Goal: Task Accomplishment & Management: Use online tool/utility

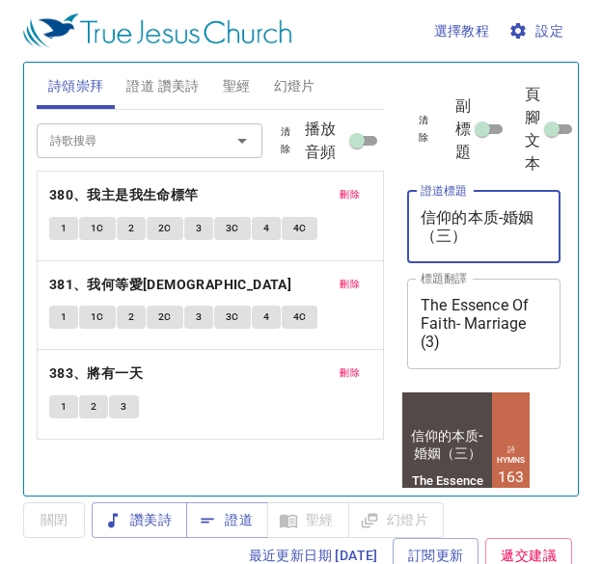
click at [432, 237] on textarea "信仰的本质-婚姻（三）" at bounding box center [483, 226] width 126 height 37
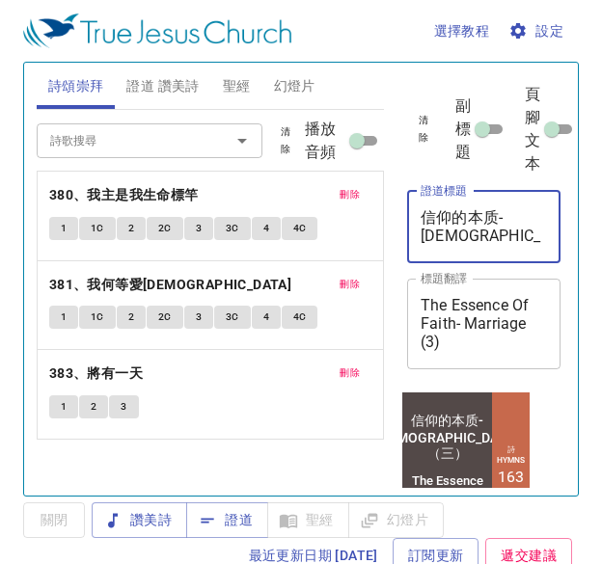
click at [479, 238] on textarea "信仰的本质-[DEMOGRAPHIC_DATA]（三）" at bounding box center [483, 226] width 126 height 37
type textarea "信仰的本质-[DEMOGRAPHIC_DATA]（三）"
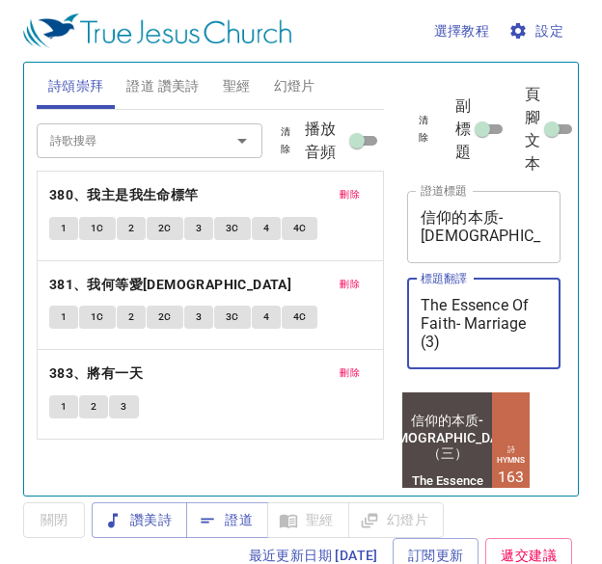
click at [529, 329] on textarea "The Essence Of Faith- Marriage (3)" at bounding box center [483, 323] width 126 height 55
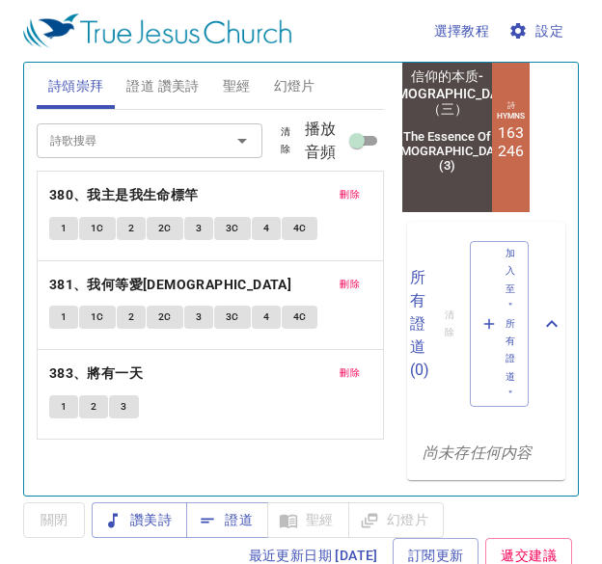
type textarea "The Essence Of [DEMOGRAPHIC_DATA](3)"
click at [189, 82] on span "證道 讚美詩" at bounding box center [162, 86] width 72 height 24
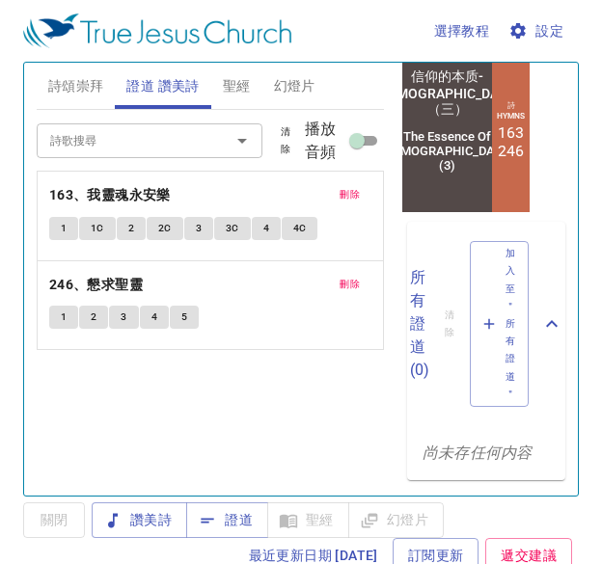
click at [353, 185] on button "刪除" at bounding box center [349, 194] width 43 height 23
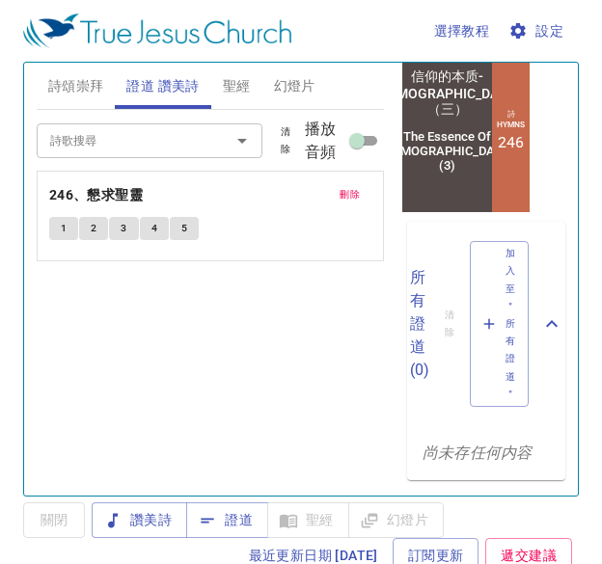
click at [353, 185] on button "刪除" at bounding box center [349, 194] width 43 height 23
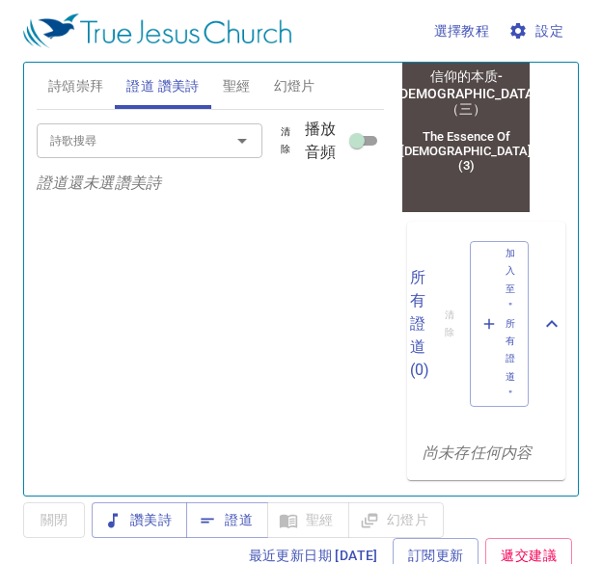
click at [182, 143] on input "詩歌搜尋" at bounding box center [121, 140] width 158 height 22
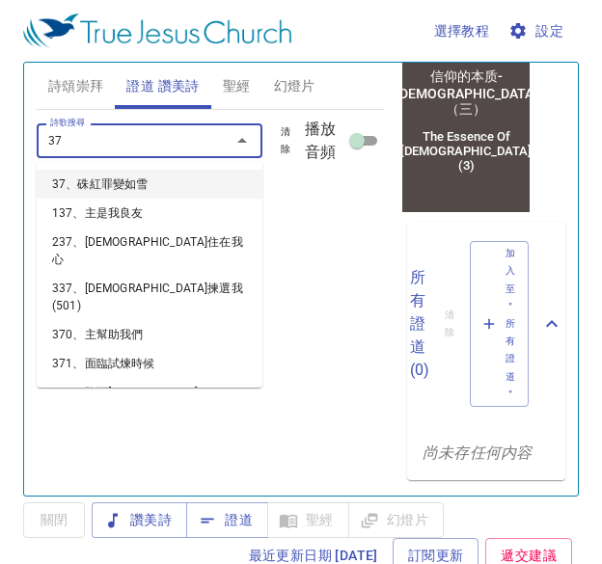
type input "379"
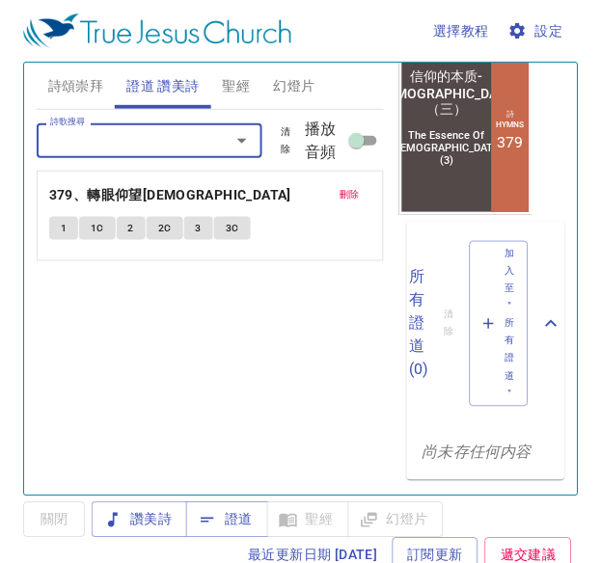
scroll to position [0, 0]
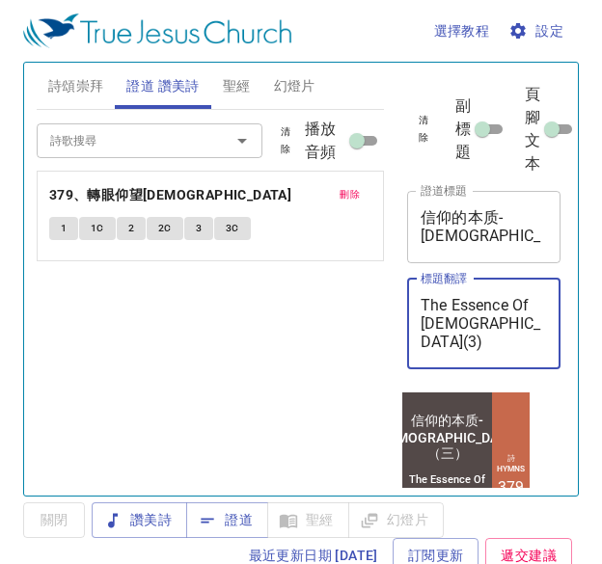
click at [506, 340] on textarea "The Essence Of [DEMOGRAPHIC_DATA](3)" at bounding box center [483, 323] width 126 height 55
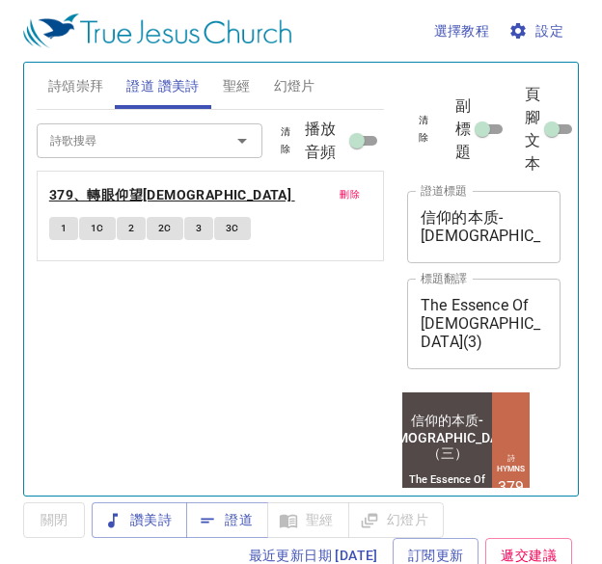
click at [139, 196] on b "379、轉眼仰望[DEMOGRAPHIC_DATA]" at bounding box center [170, 195] width 242 height 24
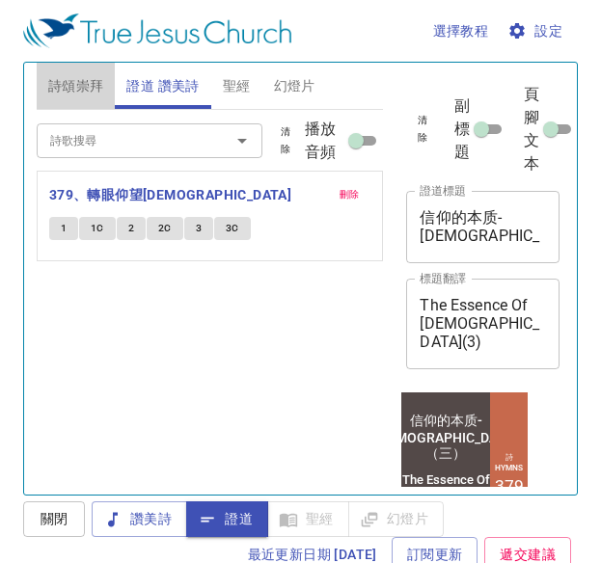
click at [76, 73] on button "詩頌崇拜" at bounding box center [76, 86] width 79 height 46
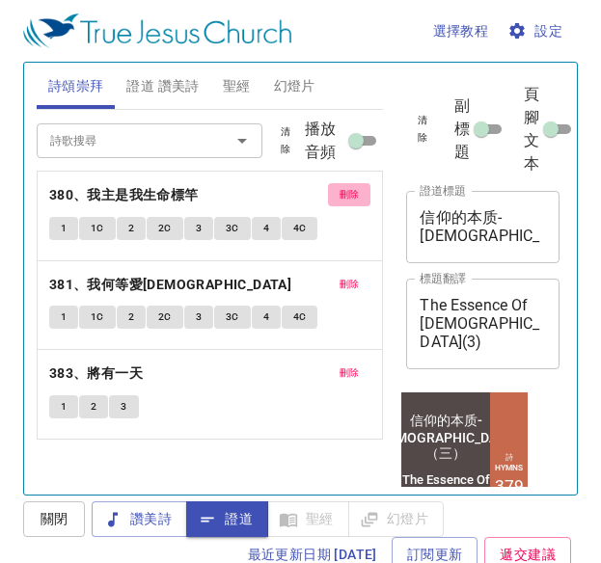
click at [343, 193] on span "刪除" at bounding box center [349, 194] width 20 height 17
click at [343, 276] on span "刪除" at bounding box center [349, 284] width 20 height 17
click at [343, 364] on span "刪除" at bounding box center [349, 372] width 20 height 17
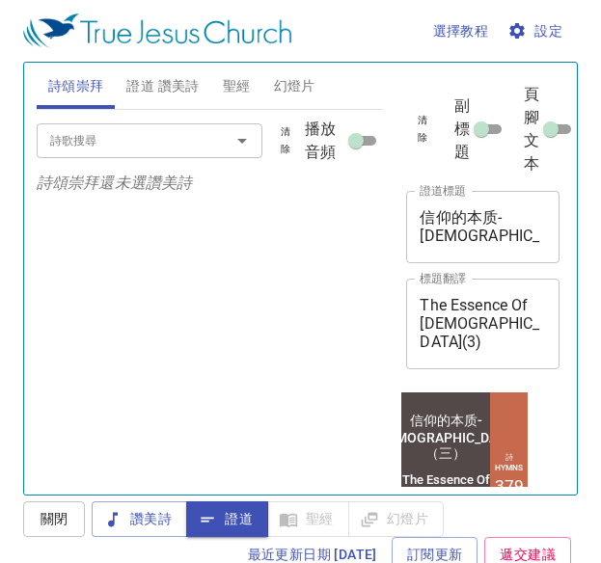
click at [206, 151] on div at bounding box center [228, 140] width 50 height 27
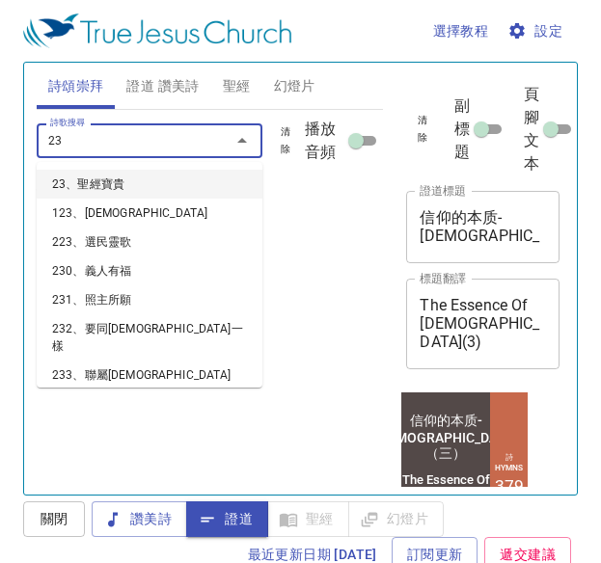
type input "237"
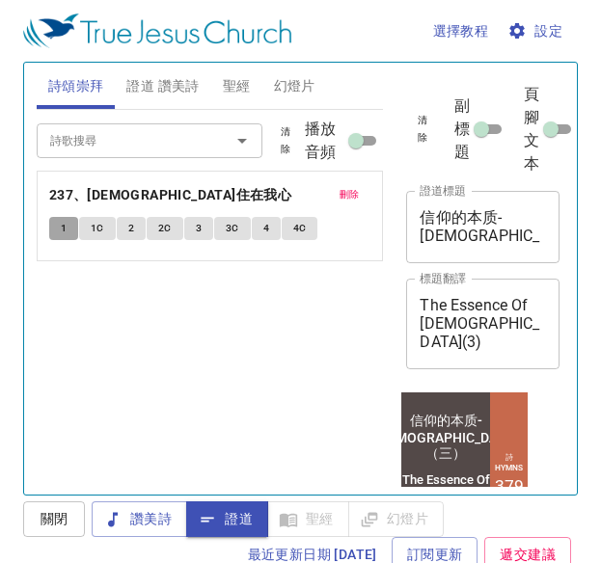
click at [71, 221] on button "1" at bounding box center [63, 228] width 29 height 23
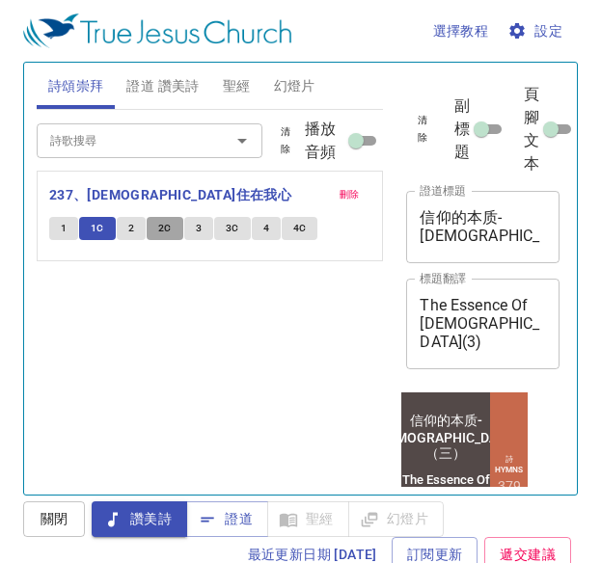
click at [162, 226] on span "2C" at bounding box center [164, 228] width 13 height 17
click at [179, 141] on input "詩歌搜尋" at bounding box center [120, 140] width 157 height 22
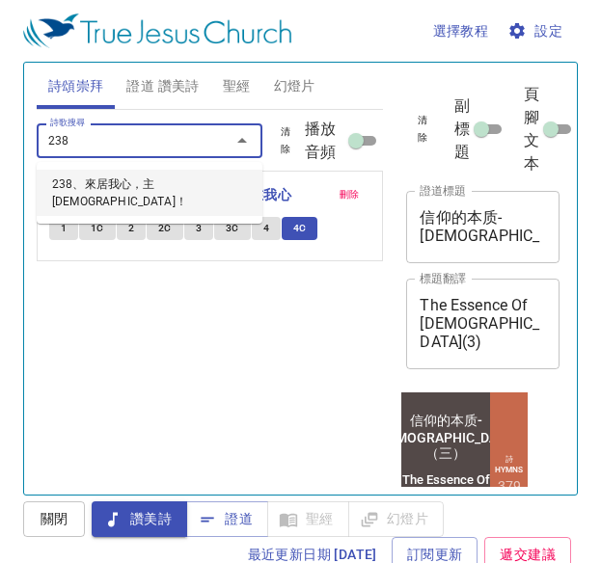
type input "238、來居我心，主[DEMOGRAPHIC_DATA]！"
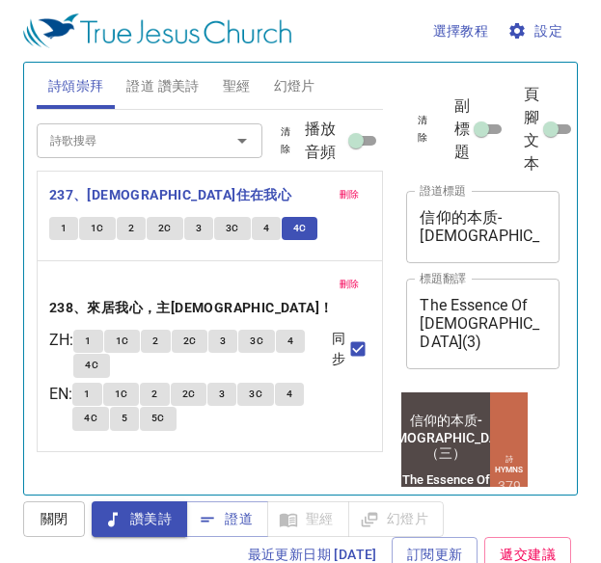
click at [94, 305] on div "刪除 238、來居我心，主耶穌！ ZH : 1 1C 2 2C 3 3C 4 4C EN : 1 1C 2 2C 3 3C 4 4C 5 5C 同步" at bounding box center [210, 356] width 345 height 190
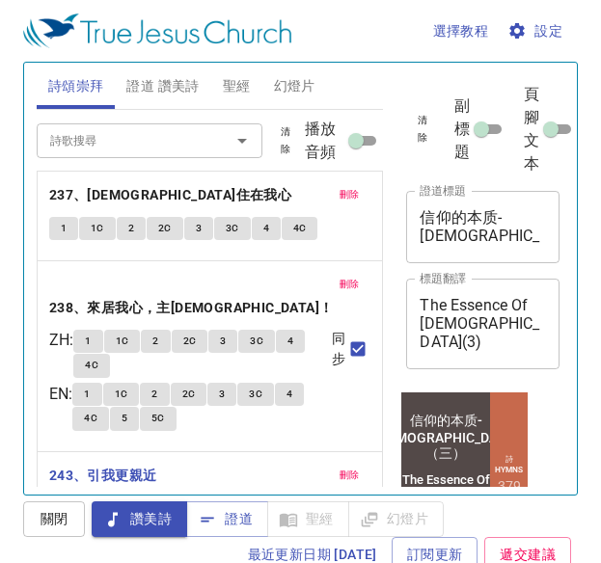
click at [192, 497] on button "3" at bounding box center [198, 508] width 29 height 23
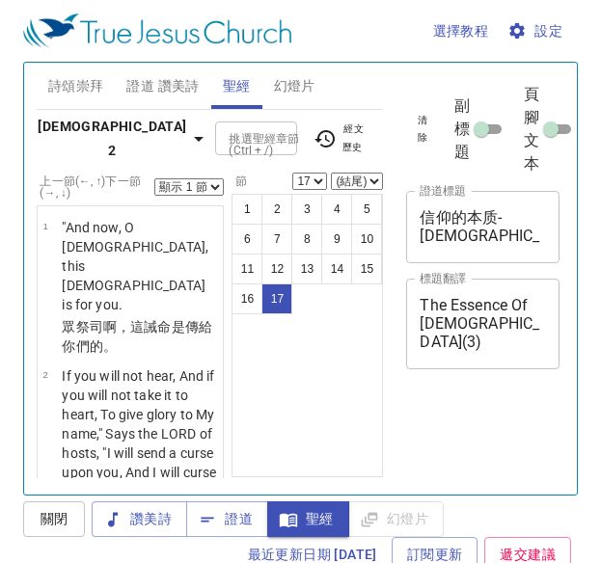
select select "17"
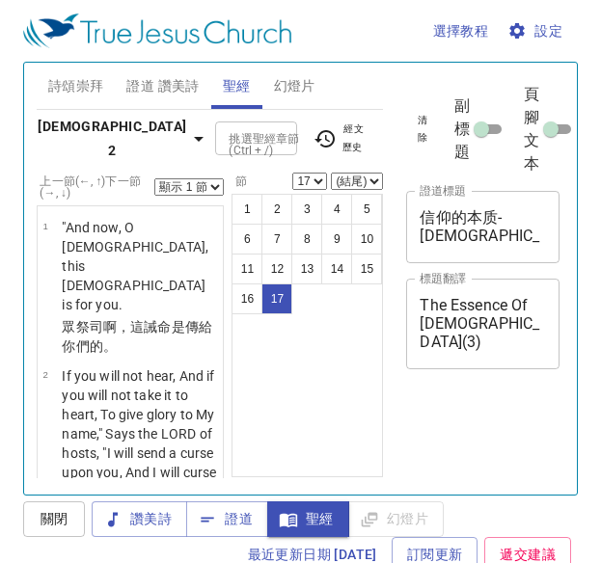
scroll to position [9, 0]
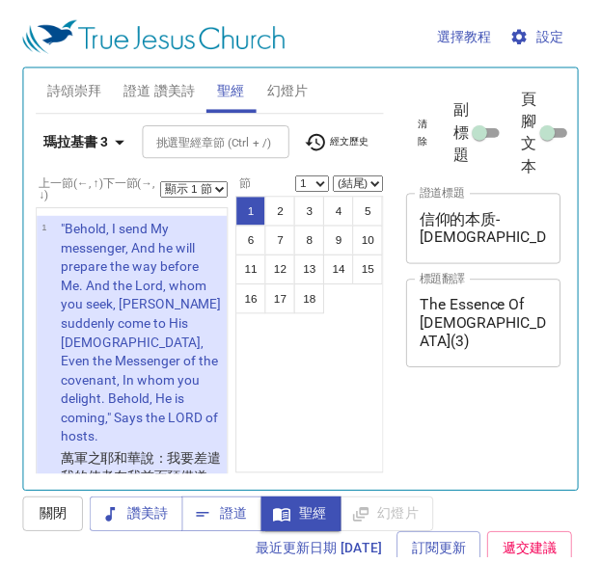
scroll to position [9, 0]
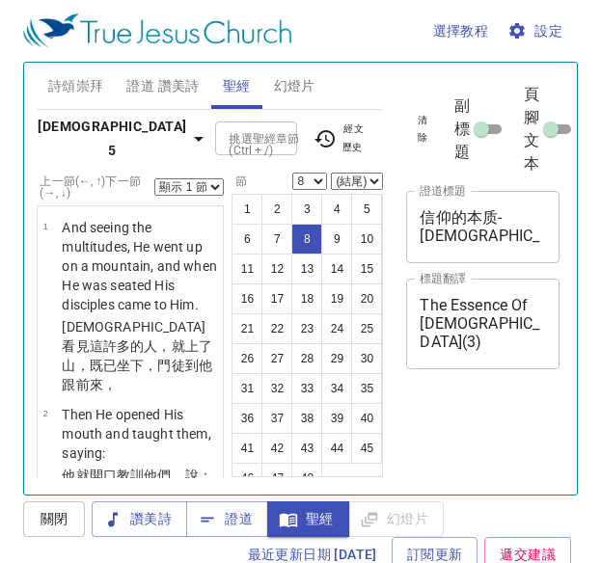
select select "8"
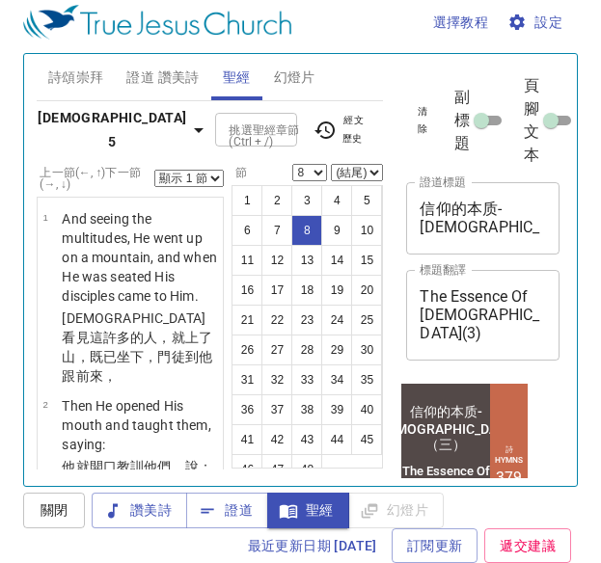
scroll to position [807, 0]
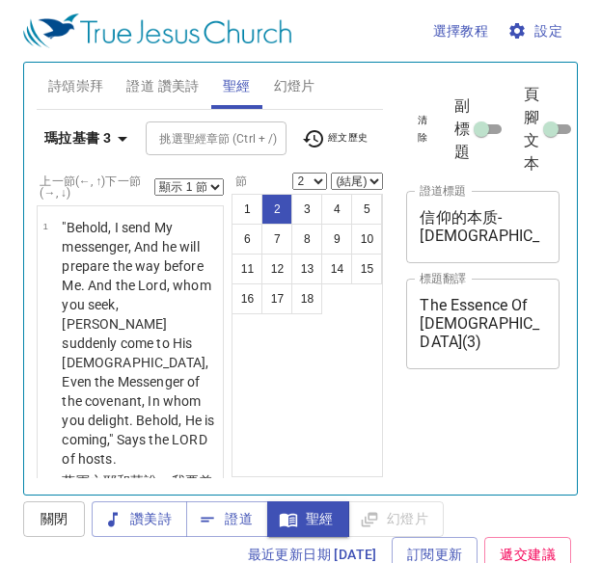
select select "2"
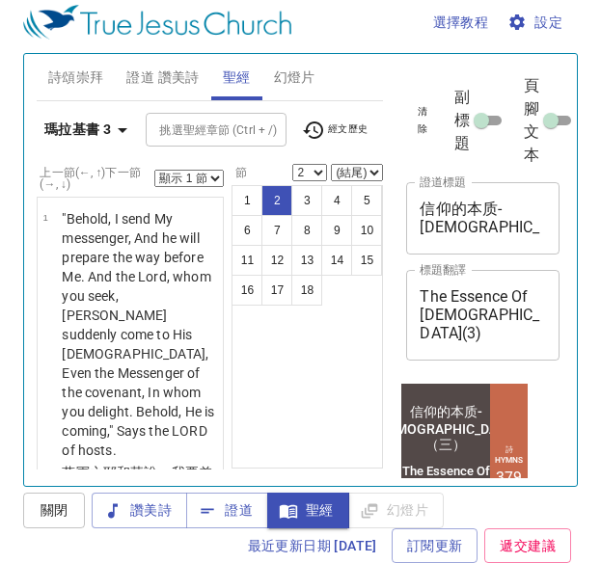
click at [480, 326] on textarea "The Essence Of [DEMOGRAPHIC_DATA](3)" at bounding box center [482, 314] width 126 height 55
click at [115, 122] on icon "button" at bounding box center [122, 130] width 23 height 23
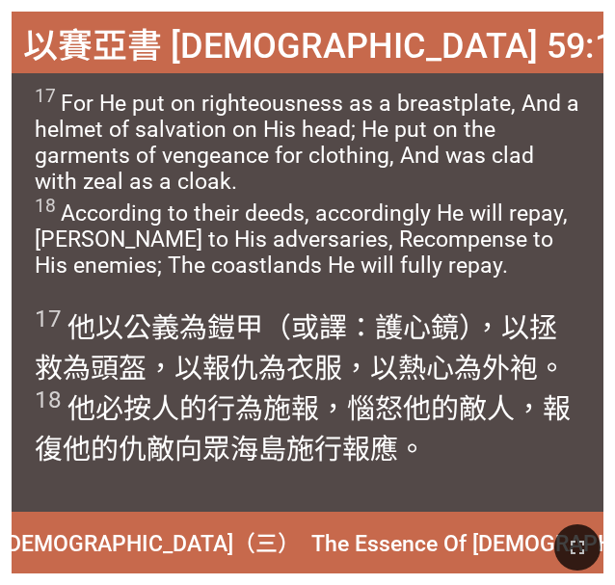
click at [206, 50] on span "以賽亞書 [DEMOGRAPHIC_DATA] 59:17-18" at bounding box center [353, 42] width 660 height 50
click at [198, 46] on span "以賽亞書 [DEMOGRAPHIC_DATA] 59:17-18" at bounding box center [353, 42] width 660 height 50
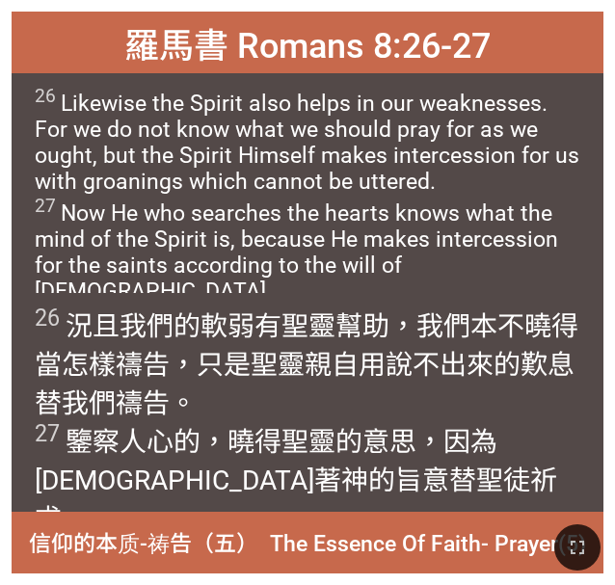
click at [215, 58] on span "羅馬書 Romans 8:26-27" at bounding box center [307, 42] width 366 height 50
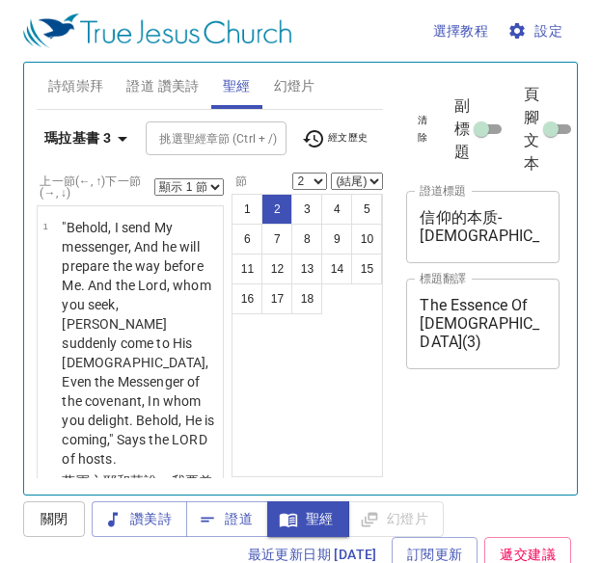
select select "2"
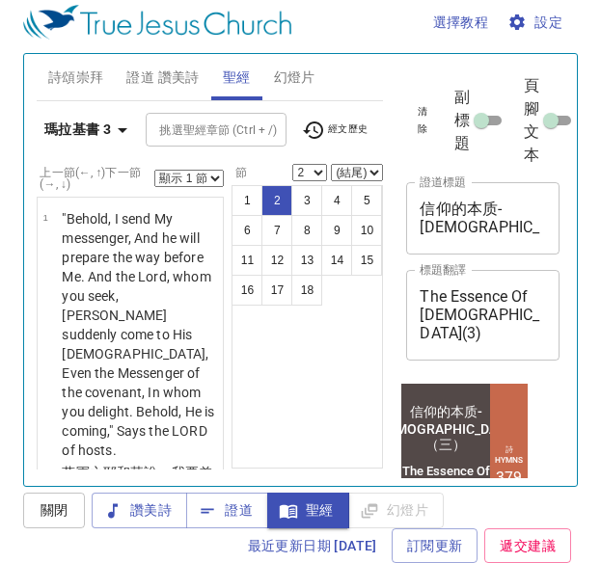
click at [102, 118] on b "瑪拉基書 3" at bounding box center [77, 130] width 67 height 24
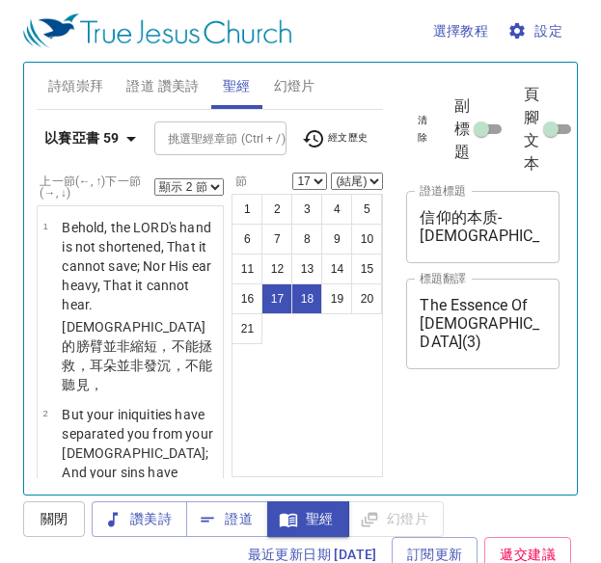
select select "2"
select select "17"
select select "2"
select select "17"
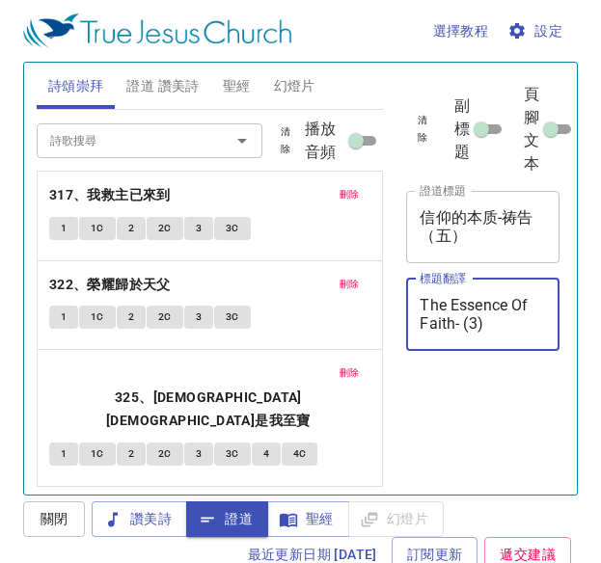
scroll to position [9, 0]
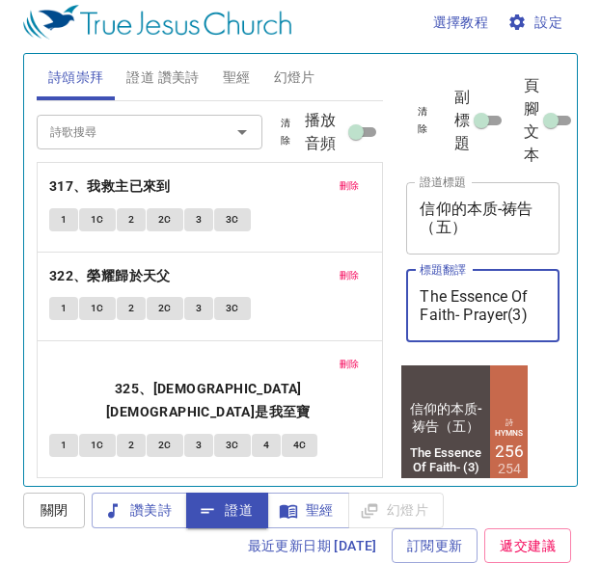
type textarea "The Essence Of Faith- Prayer(3)"
click at [463, 313] on textarea "The Essence Of Faith- (3)" at bounding box center [482, 305] width 126 height 37
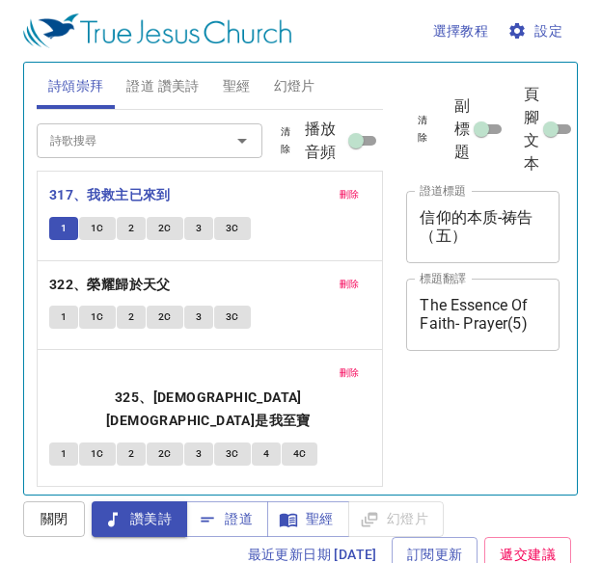
scroll to position [9, 0]
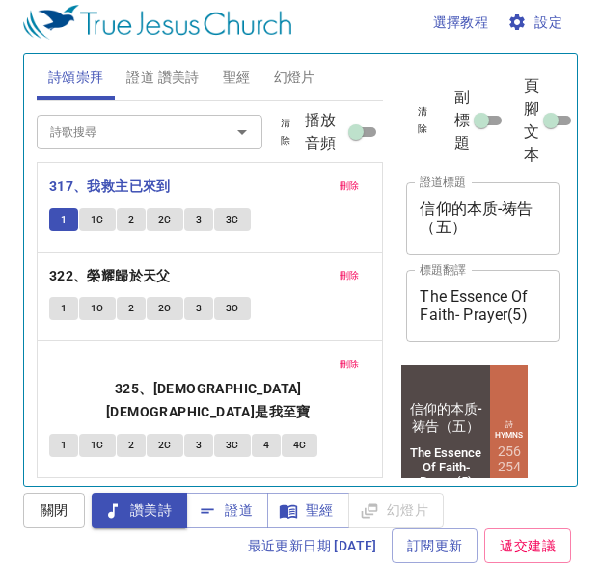
click at [102, 220] on span "1C" at bounding box center [97, 219] width 13 height 17
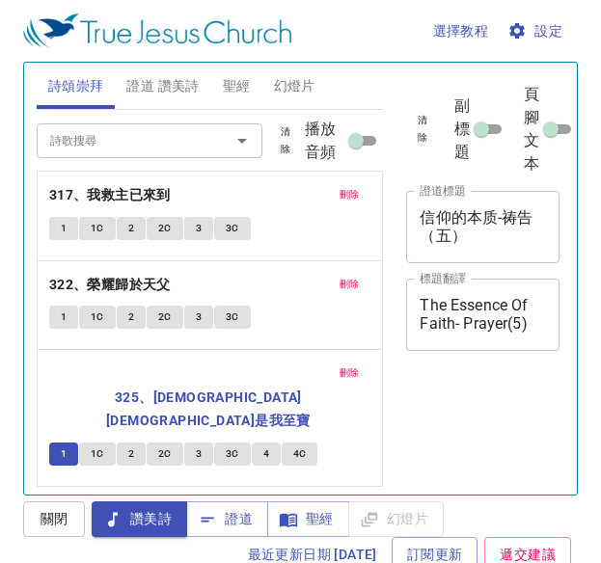
scroll to position [9, 0]
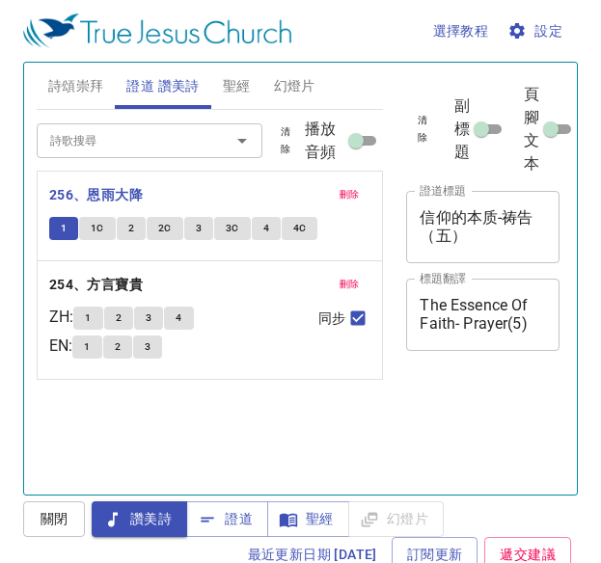
scroll to position [9, 0]
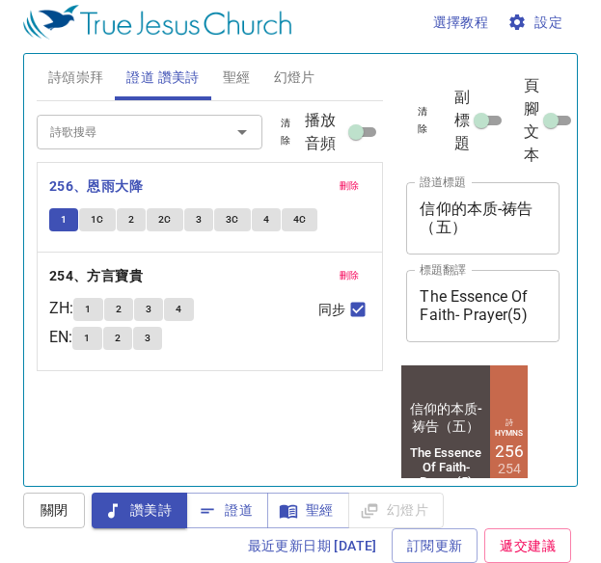
click at [99, 220] on span "1C" at bounding box center [97, 219] width 13 height 17
click at [99, 219] on span "1C" at bounding box center [97, 219] width 13 height 17
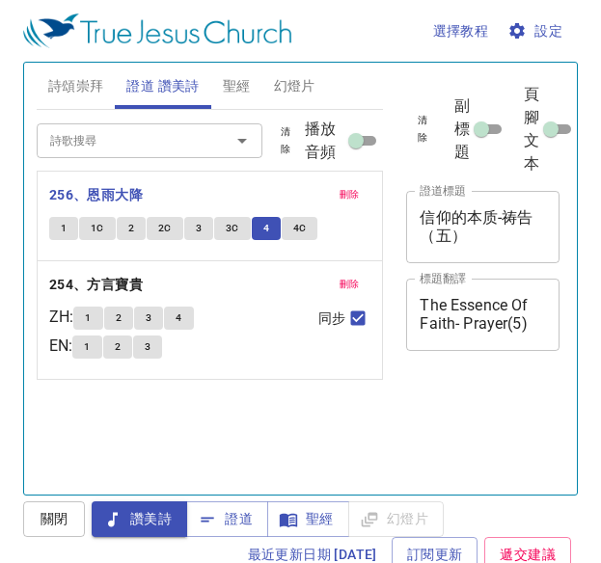
scroll to position [9, 0]
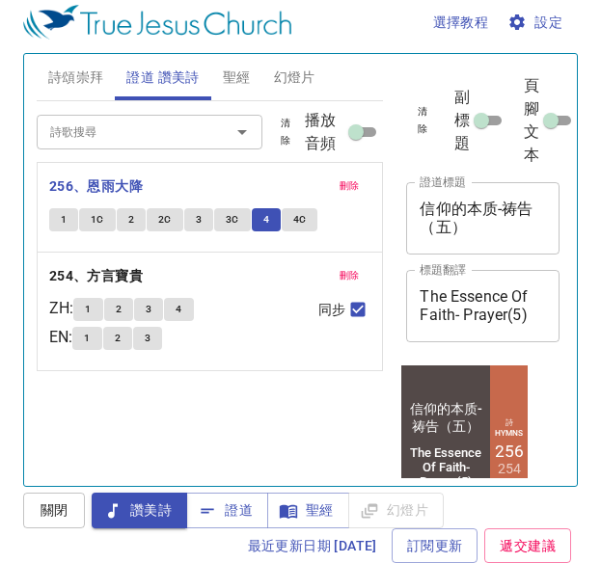
click at [301, 228] on span "4C" at bounding box center [299, 219] width 13 height 17
click at [296, 216] on span "4C" at bounding box center [299, 219] width 13 height 17
click at [301, 216] on span "4C" at bounding box center [299, 219] width 13 height 17
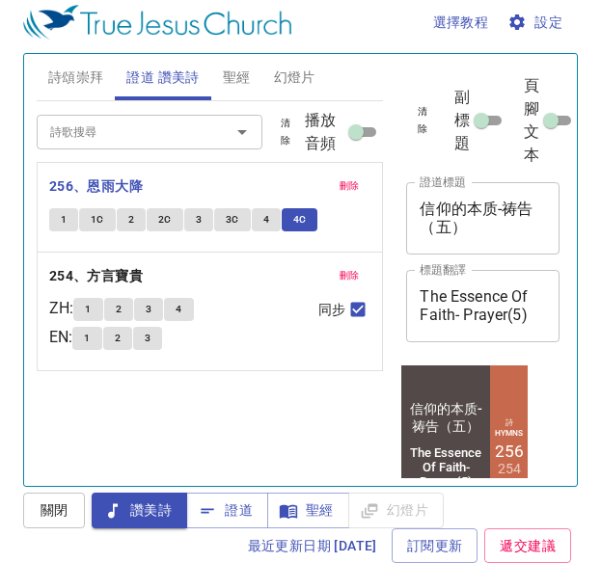
click at [298, 219] on span "4C" at bounding box center [299, 219] width 13 height 17
click at [296, 222] on span "4C" at bounding box center [299, 219] width 13 height 17
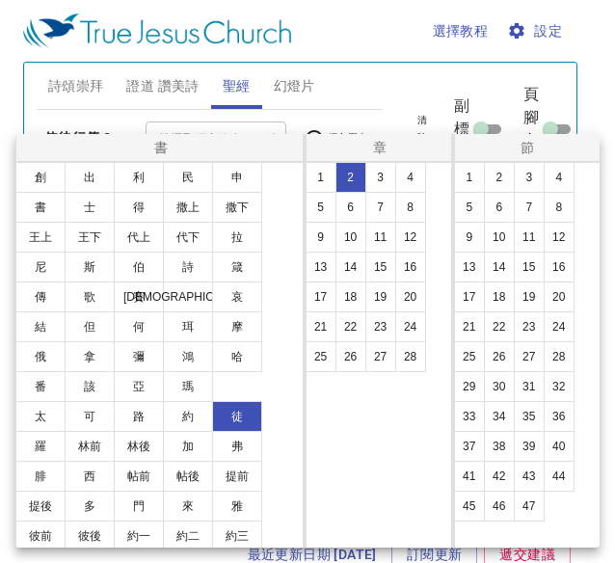
select select "17"
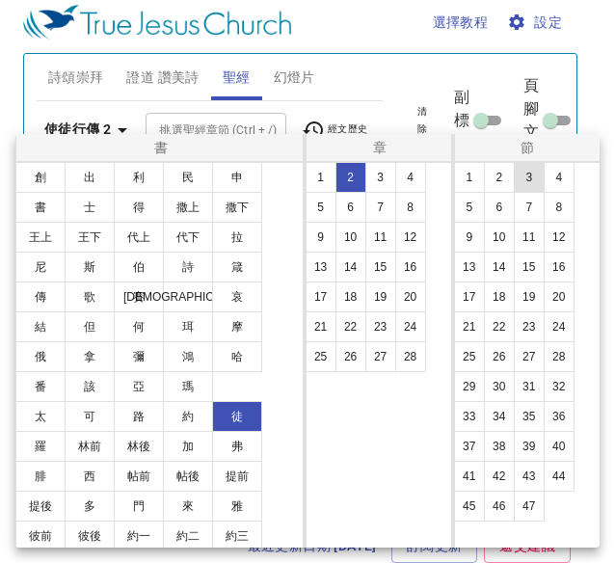
click at [537, 169] on button "3" at bounding box center [529, 177] width 31 height 31
click at [544, 169] on button "4" at bounding box center [559, 177] width 31 height 31
click at [528, 179] on button "3" at bounding box center [529, 177] width 31 height 31
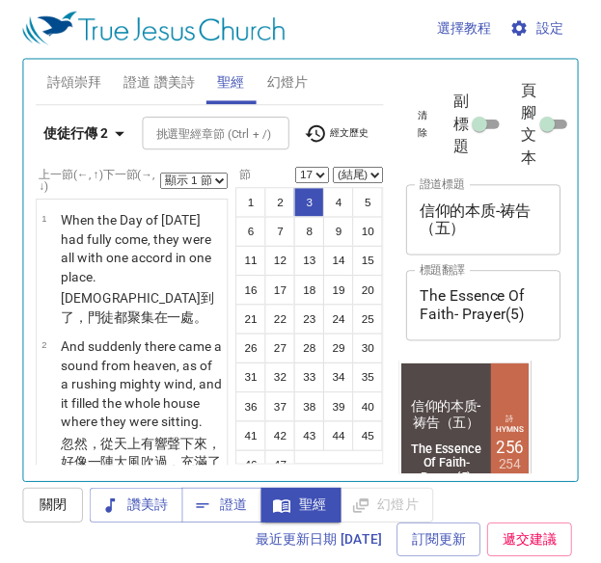
scroll to position [11, 0]
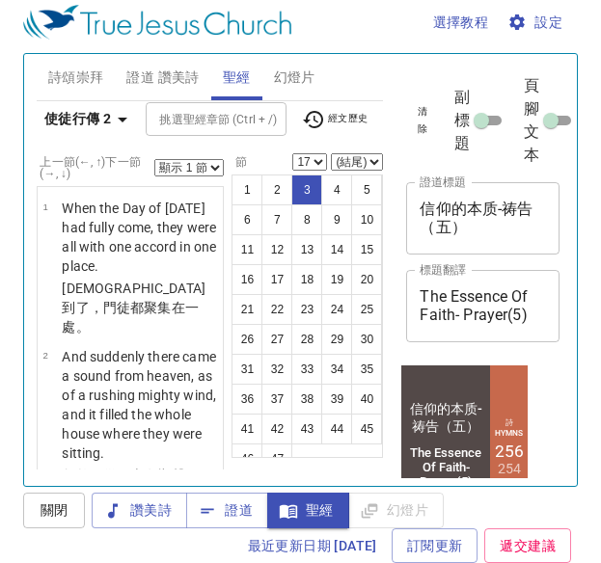
select select "3"
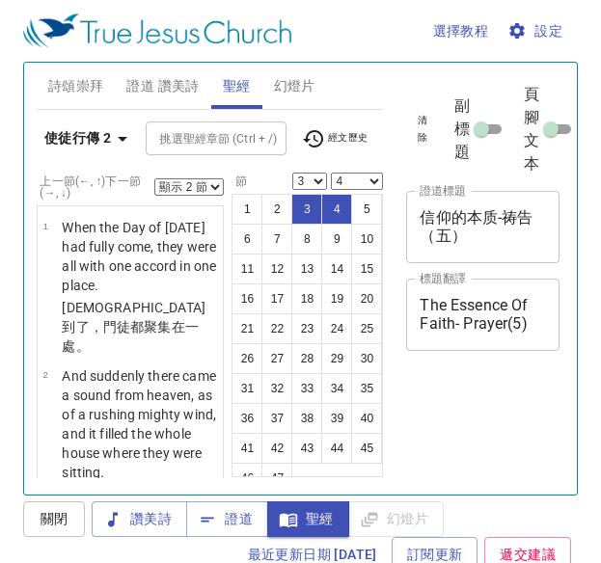
select select "2"
select select "3"
select select "4"
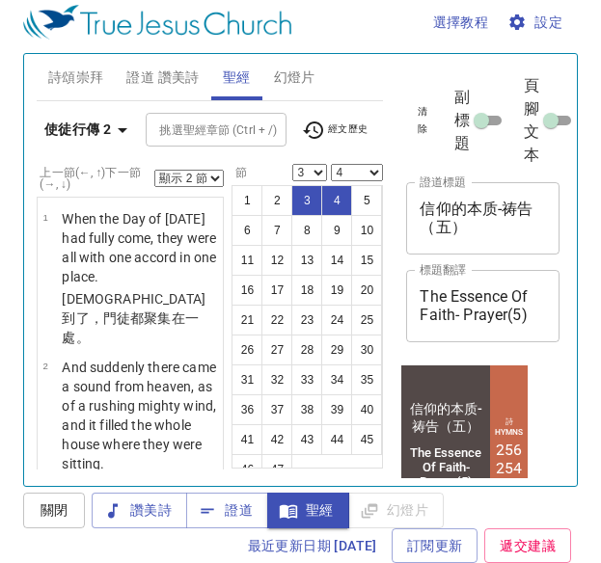
scroll to position [324, 0]
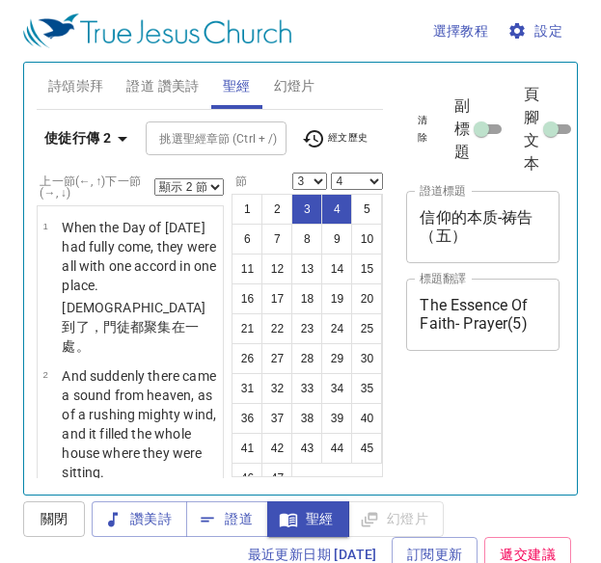
select select "2"
select select "3"
select select "4"
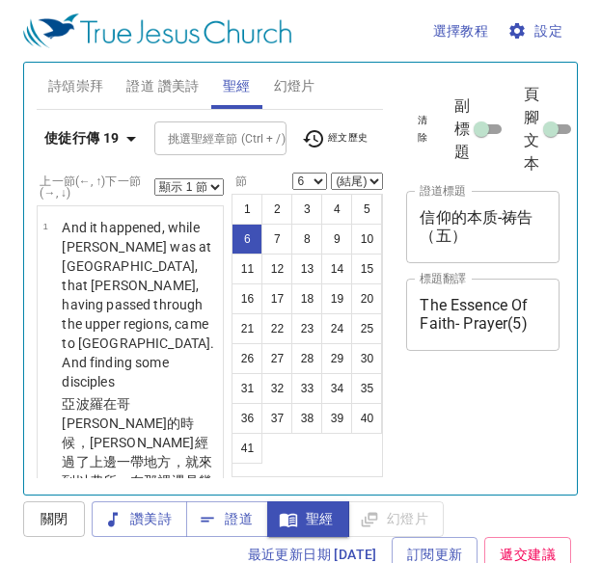
select select "6"
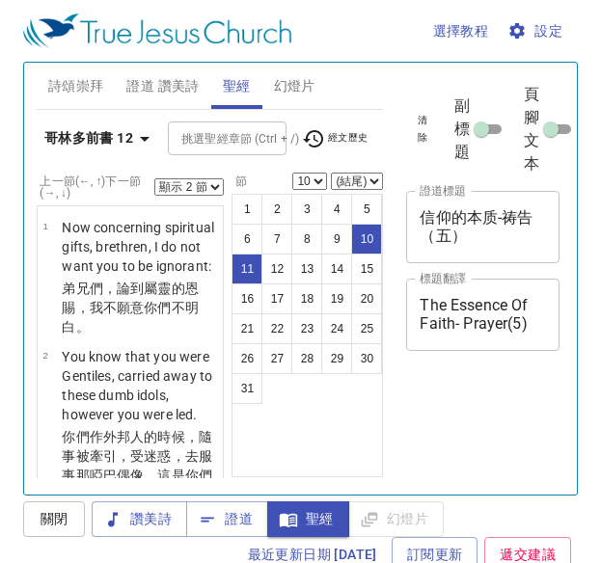
select select "2"
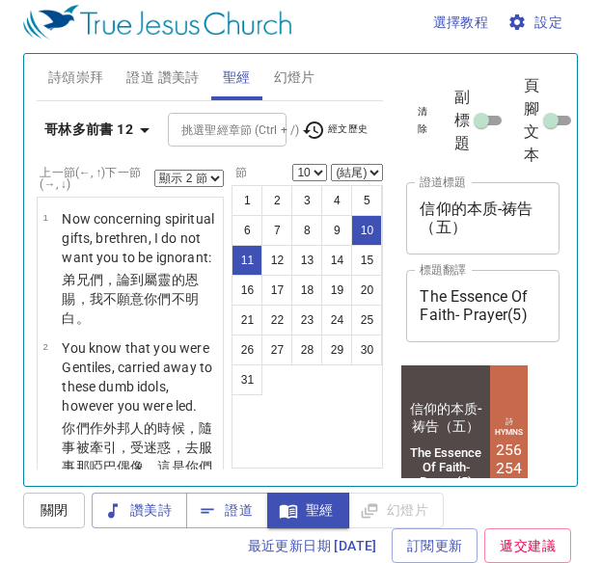
click at [341, 251] on button "14" at bounding box center [336, 260] width 31 height 31
click at [146, 128] on icon "button" at bounding box center [145, 130] width 10 height 5
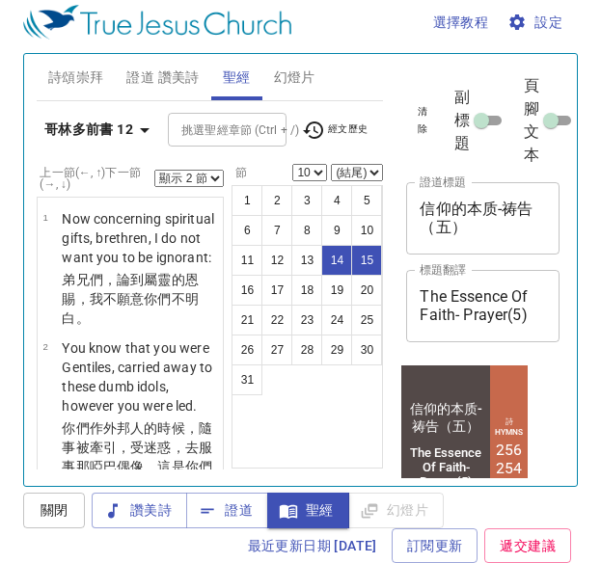
click at [134, 115] on div "書 創 出 利 民 申 書 士 得 撒上 撒下 王上 王下 代上 代下 拉 尼 斯 伯 詩 箴 傳 歌 賽 耶 哀 結 但 何 珥 摩 俄 拿 彌 鴻 哈 番…" at bounding box center [300, 281] width 601 height 563
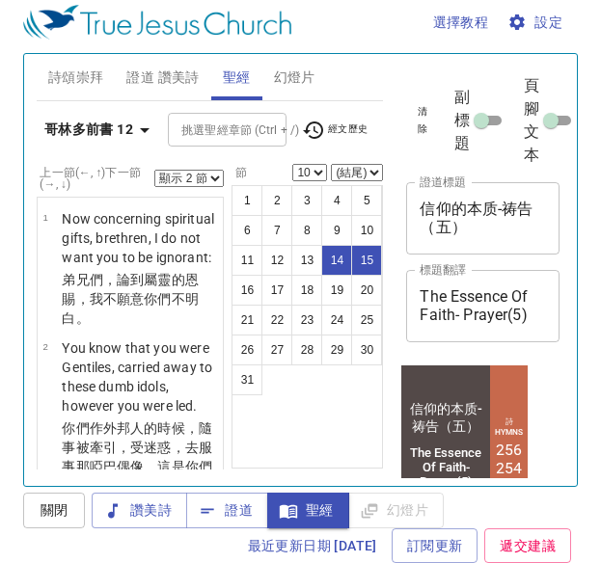
click at [134, 115] on div "書 創 出 利 民 申 書 士 得 撒上 撒下 王上 王下 代上 代下 拉 尼 斯 伯 詩 箴 傳 歌 賽 耶 哀 結 但 何 珥 摩 俄 拿 彌 鴻 哈 番…" at bounding box center [300, 281] width 601 height 563
select select "14"
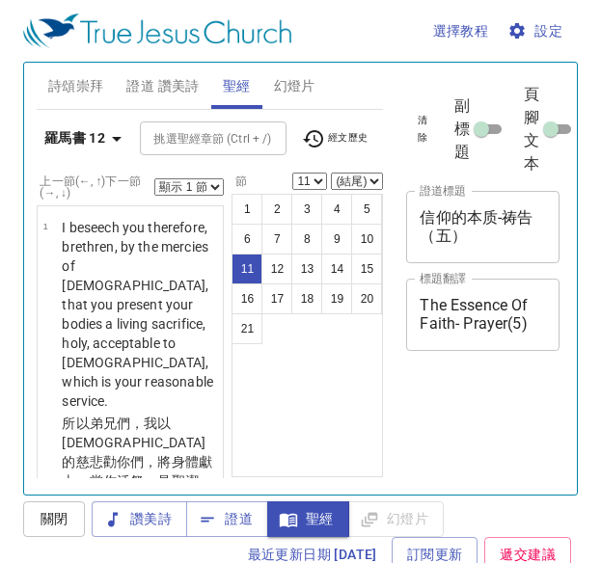
select select "11"
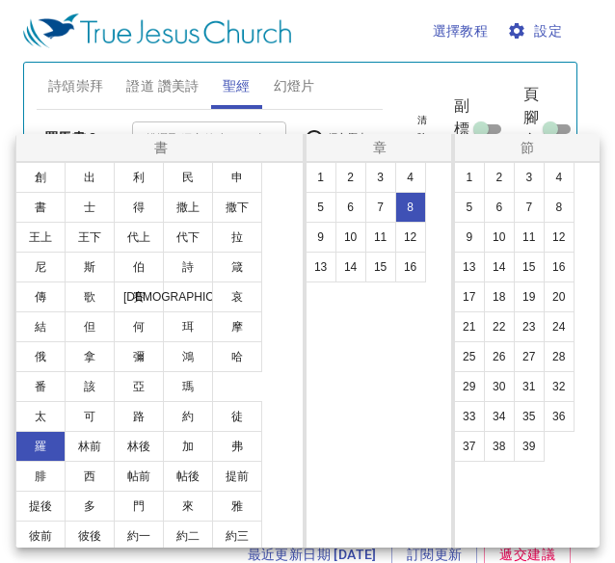
select select "14"
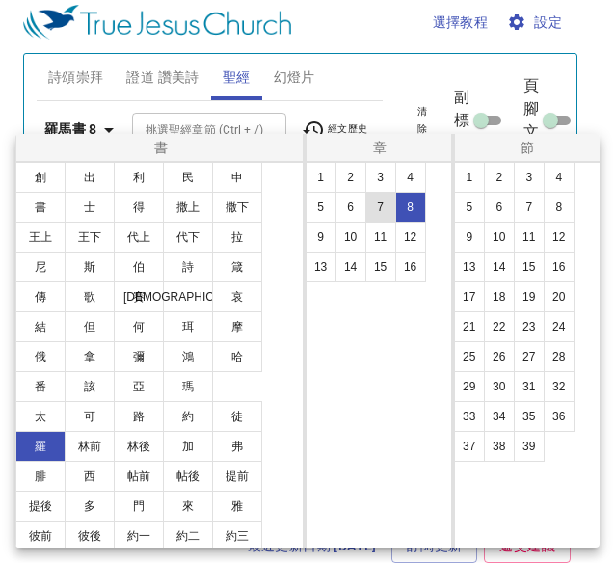
click at [462, 208] on button "5" at bounding box center [469, 207] width 31 height 31
click at [323, 206] on button "5" at bounding box center [321, 207] width 31 height 31
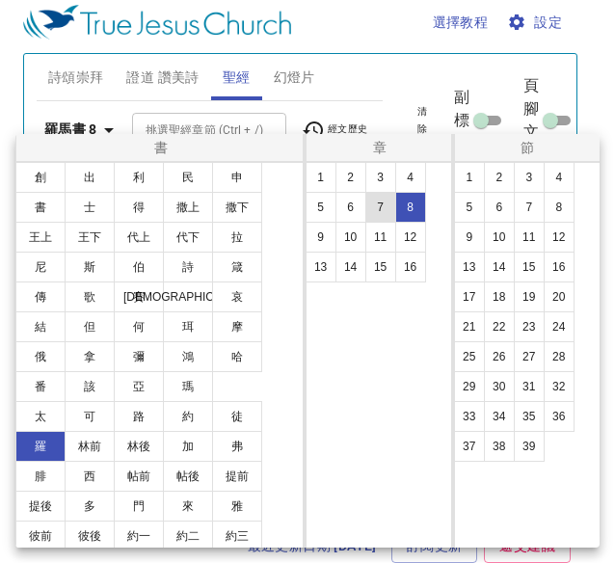
click at [323, 206] on button "5" at bounding box center [321, 207] width 31 height 31
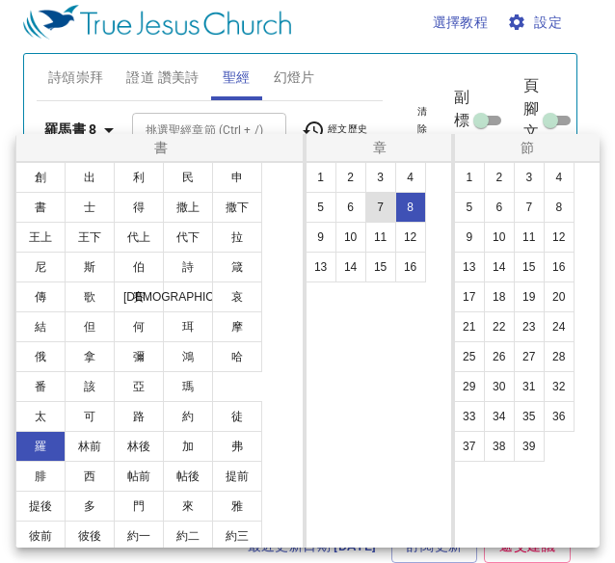
click at [323, 206] on button "5" at bounding box center [321, 207] width 31 height 31
click at [315, 214] on button "5" at bounding box center [321, 207] width 31 height 31
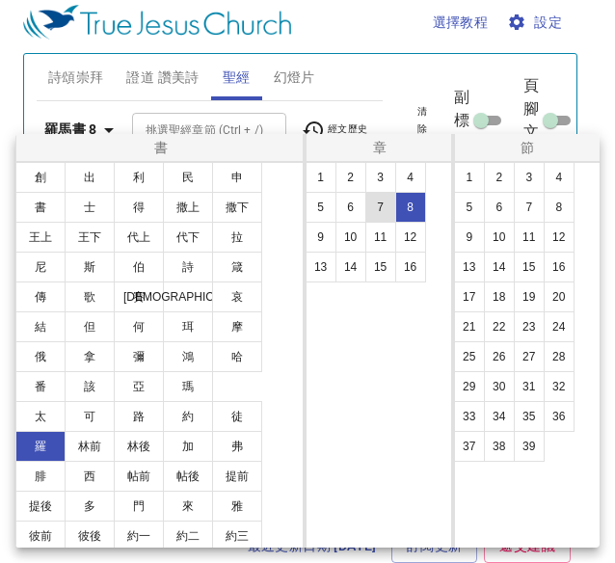
click at [315, 214] on button "5" at bounding box center [321, 207] width 31 height 31
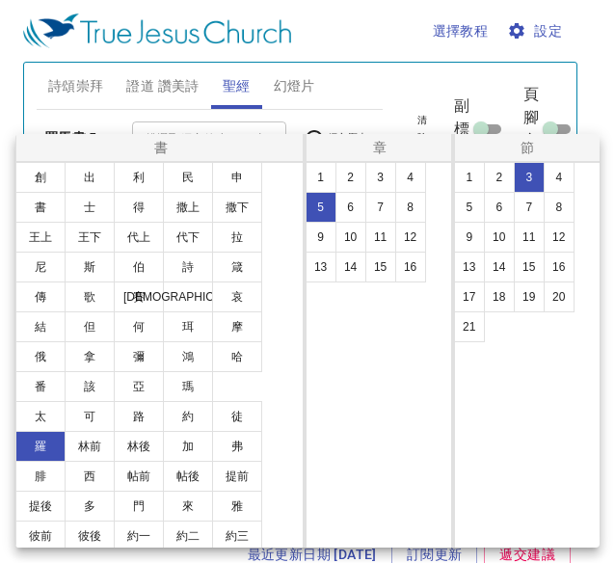
select select "3"
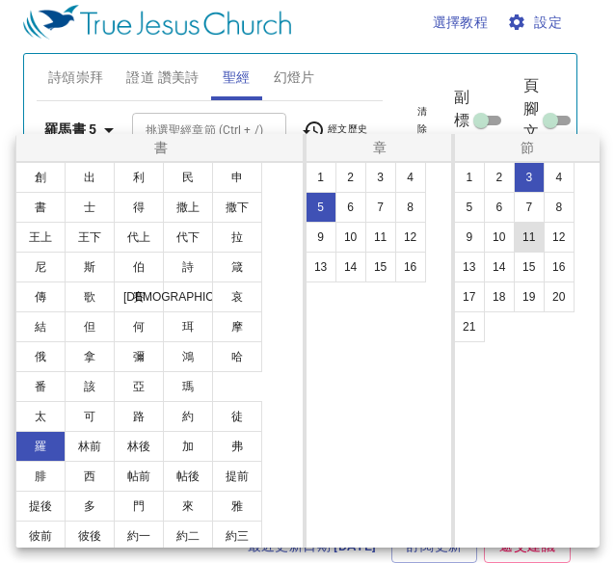
click at [565, 179] on button "4" at bounding box center [559, 177] width 31 height 31
click at [484, 210] on button "6" at bounding box center [499, 207] width 31 height 31
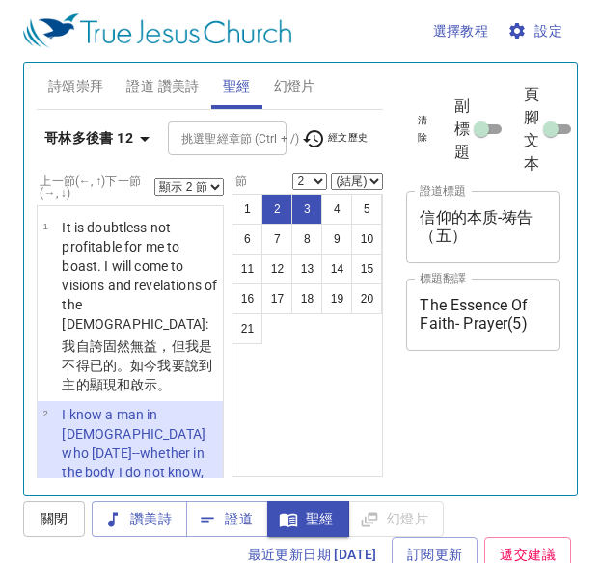
select select "2"
